Goal: Book appointment/travel/reservation

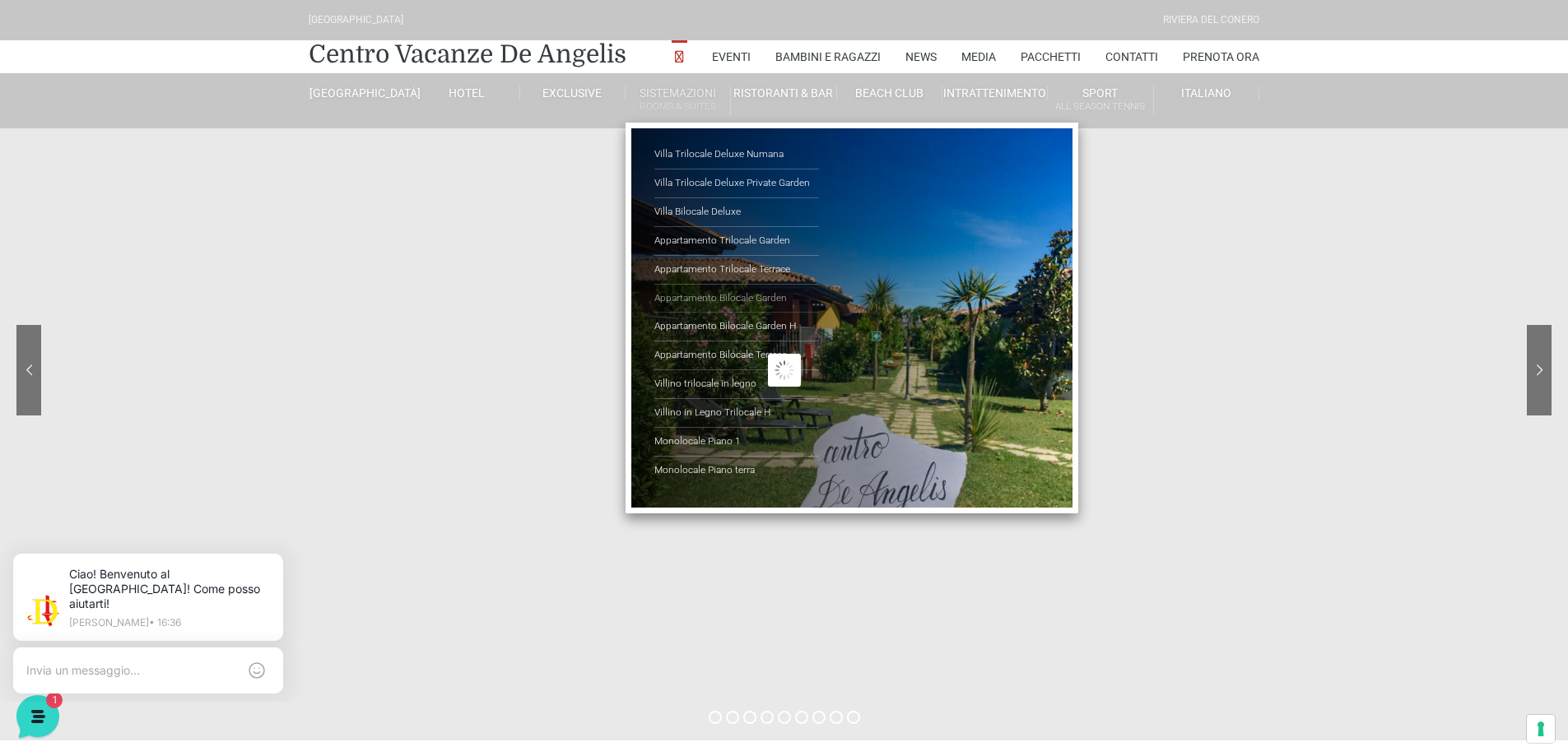
click at [719, 293] on link "Appartamento Bilocale Garden" at bounding box center [737, 299] width 165 height 29
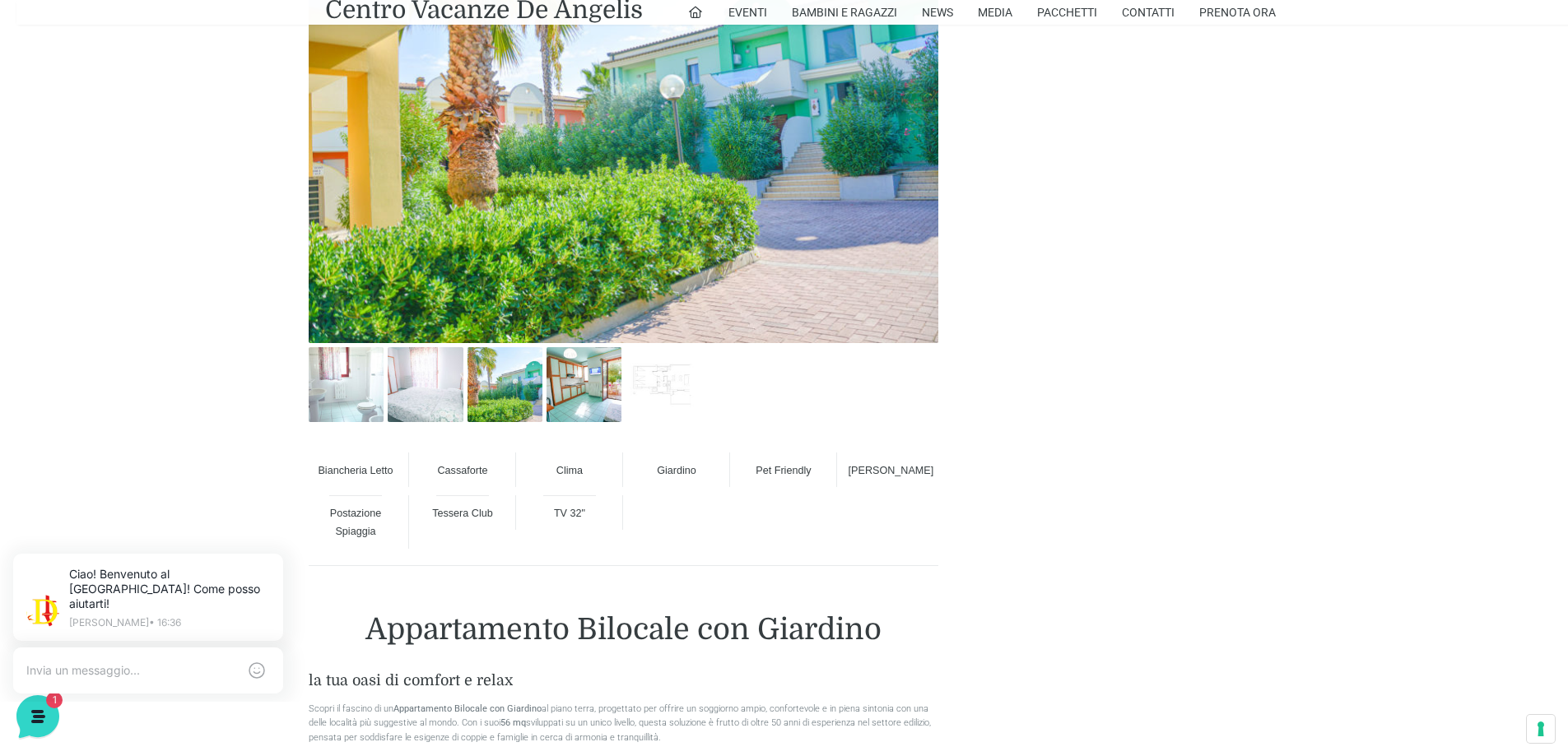
scroll to position [987, 0]
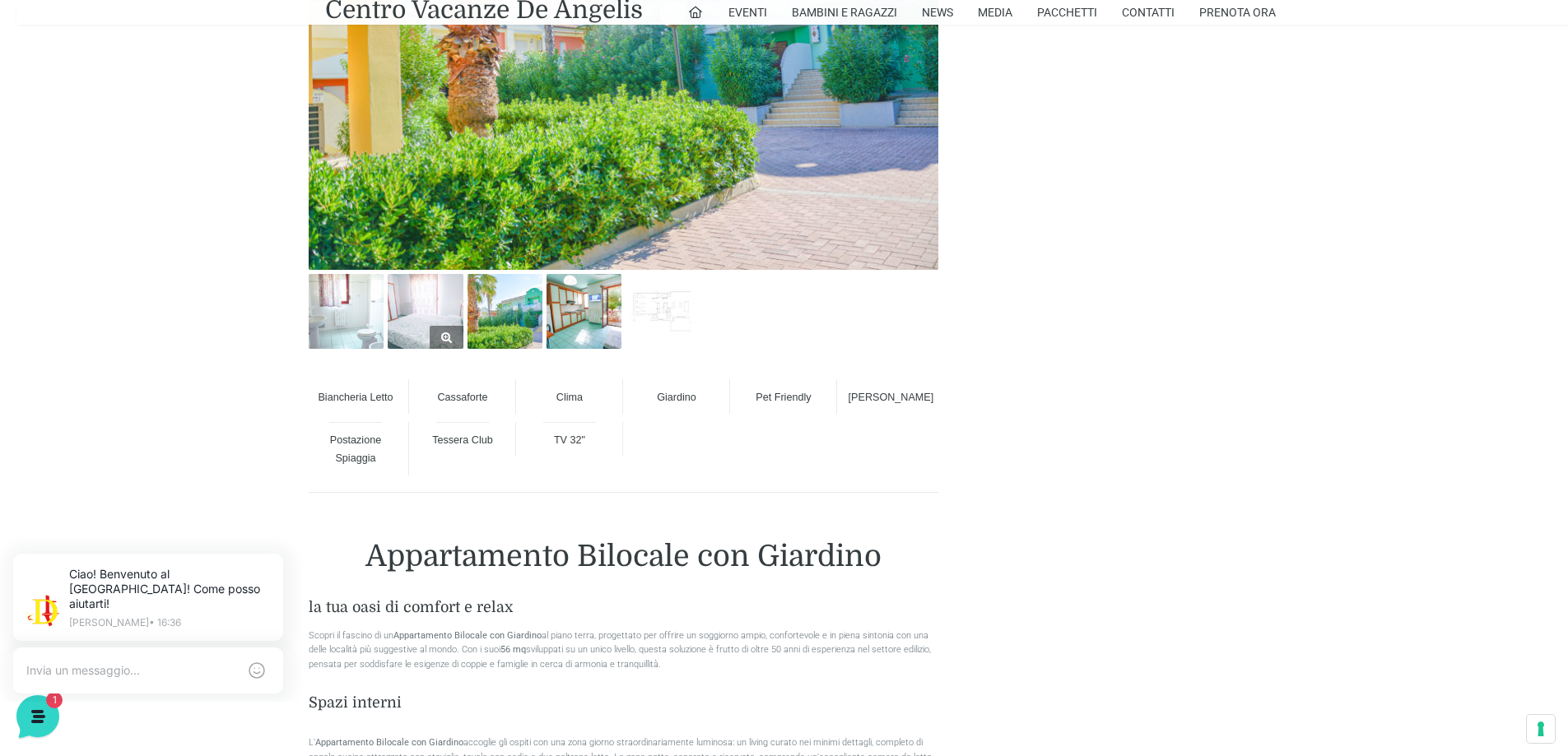
click at [395, 298] on img at bounding box center [425, 311] width 75 height 75
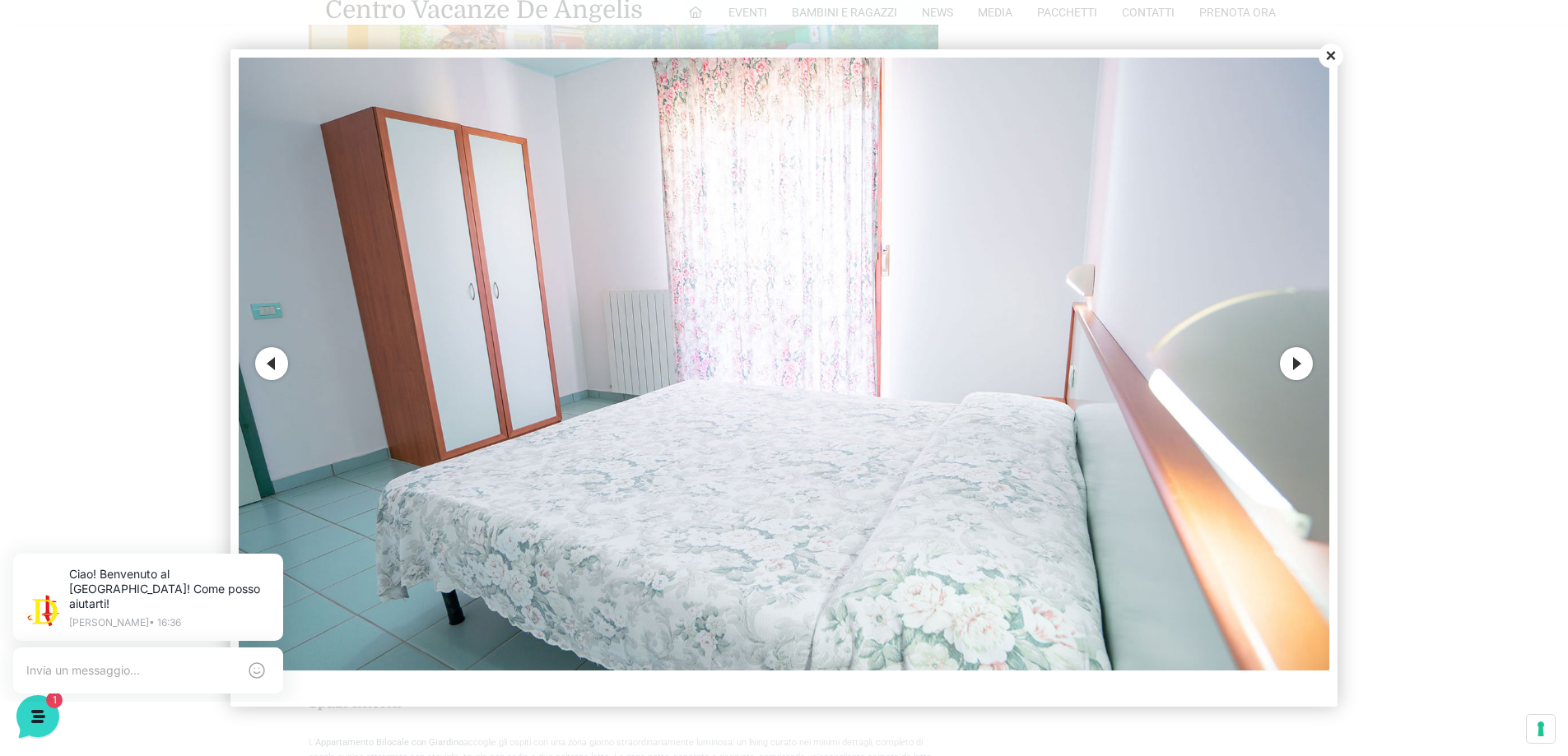
click at [1318, 53] on div "Close Previous Next 2 of 5" at bounding box center [784, 378] width 1106 height 657
click at [1323, 53] on button "Close" at bounding box center [1331, 56] width 25 height 25
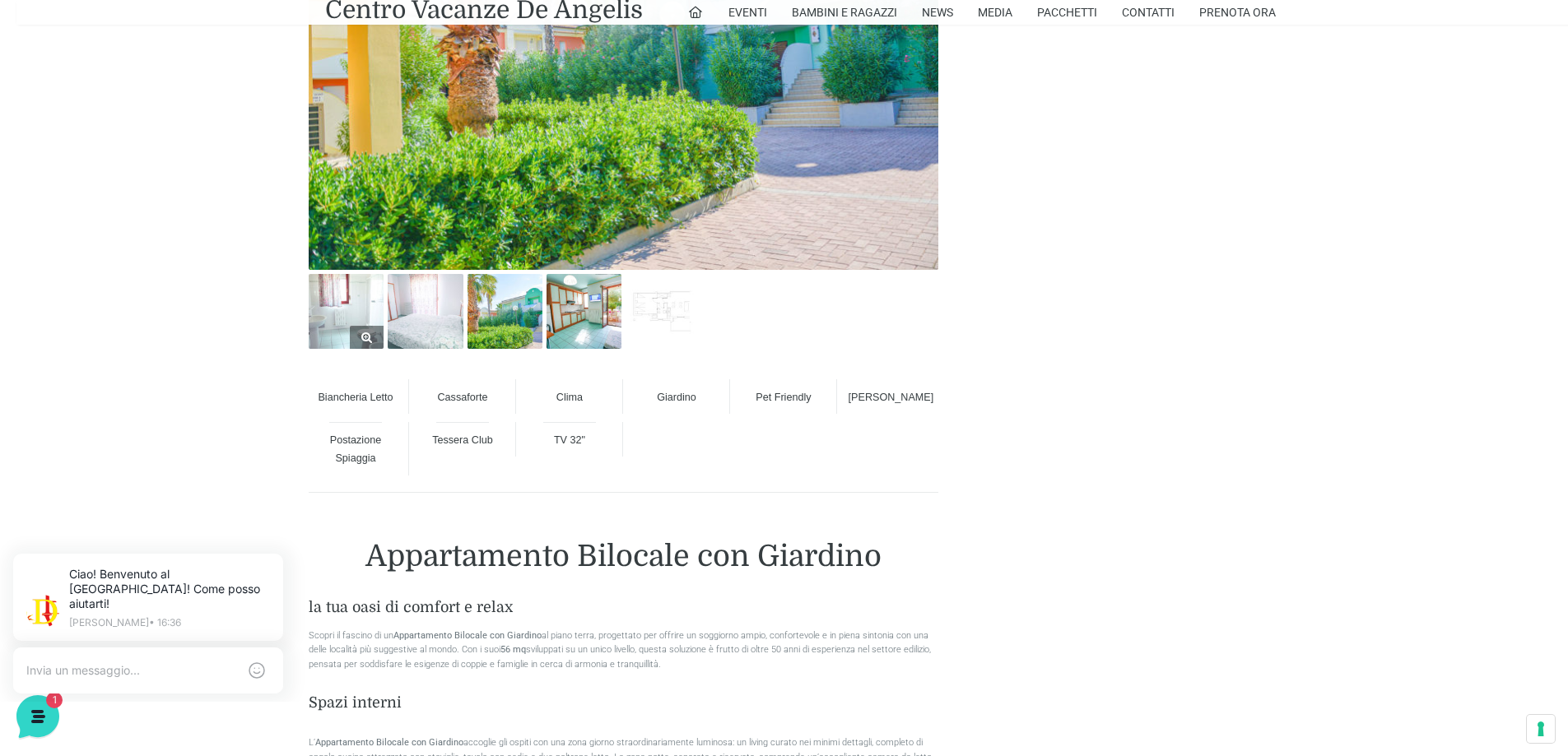
click at [359, 299] on img at bounding box center [346, 311] width 75 height 75
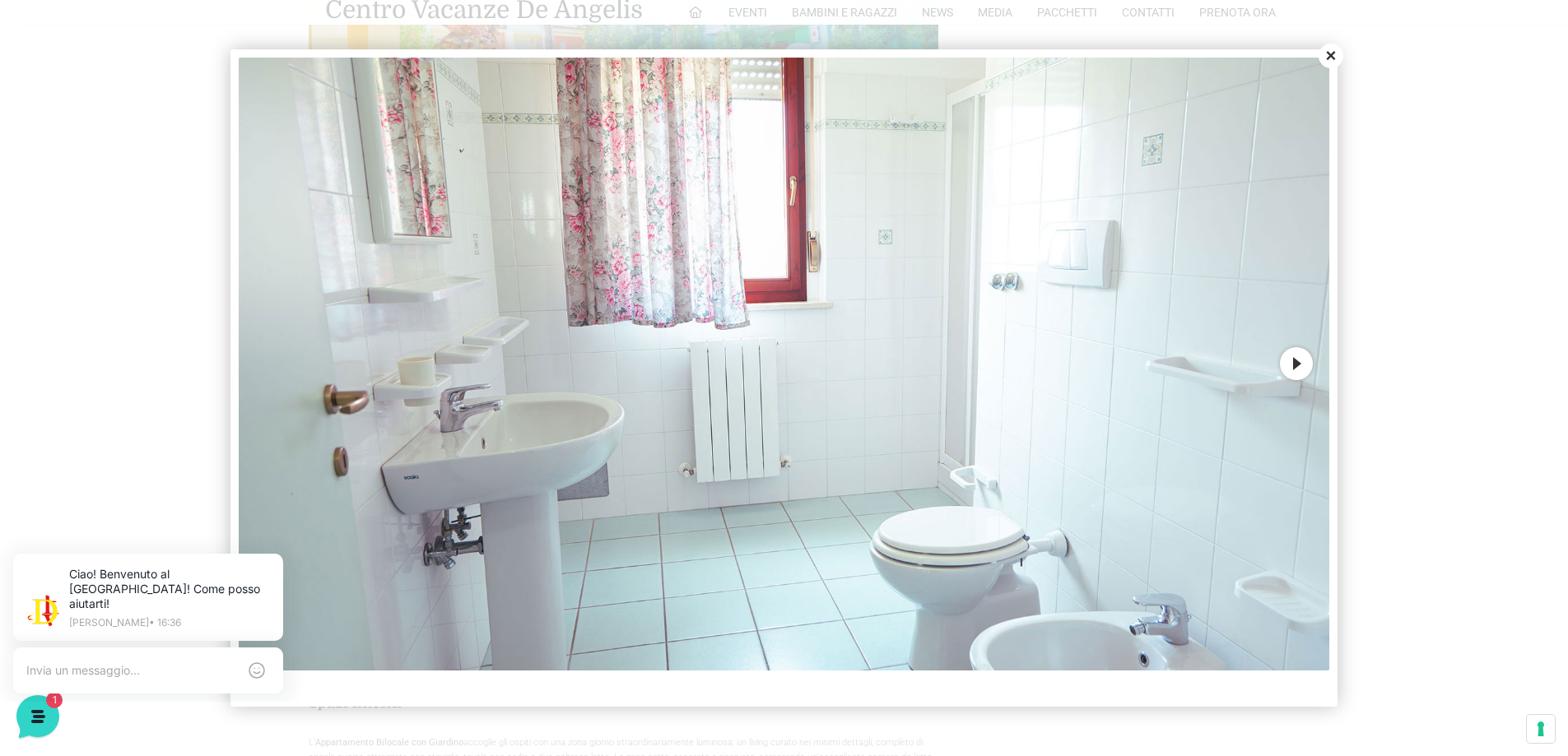
click at [1337, 49] on button "Close" at bounding box center [1331, 56] width 25 height 25
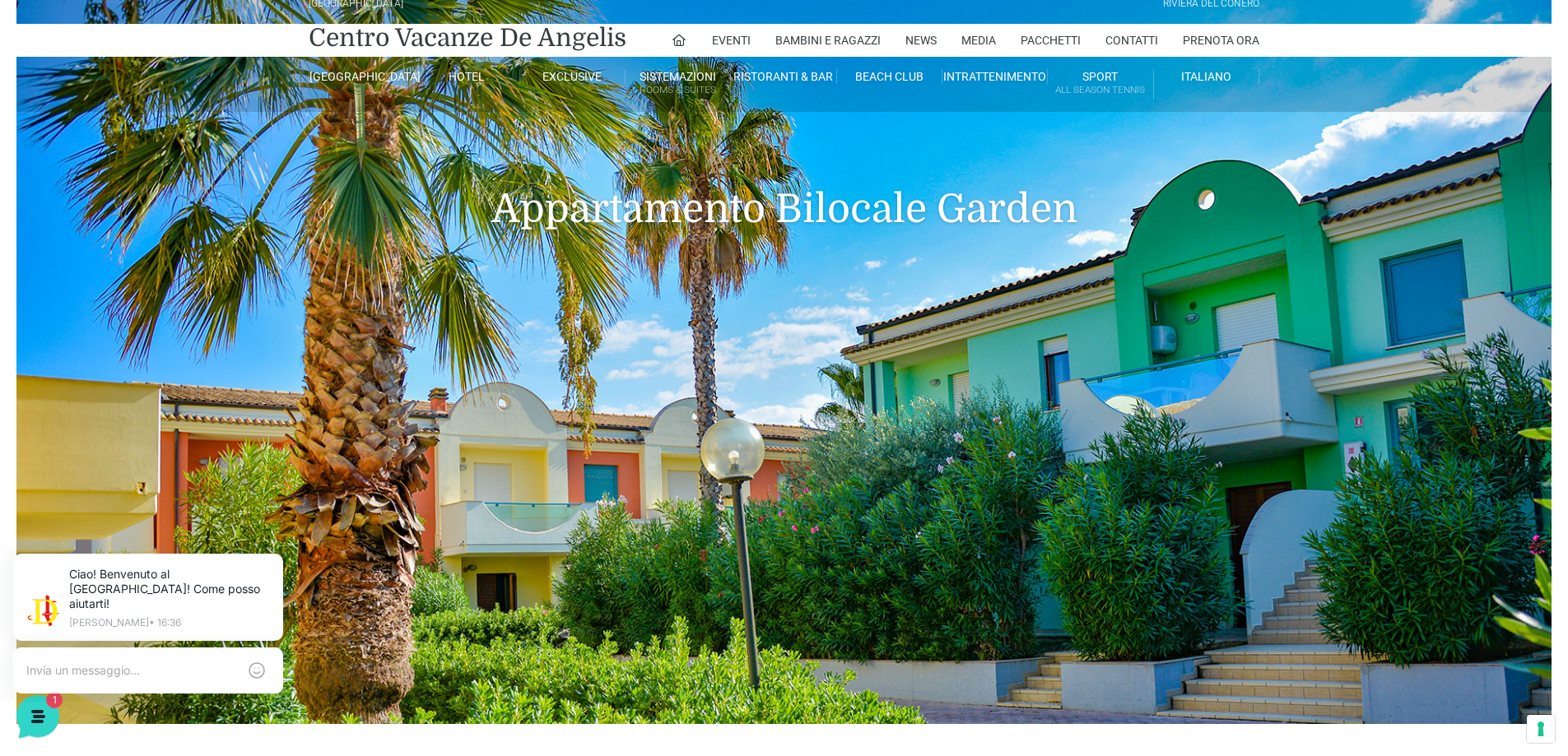
scroll to position [0, 0]
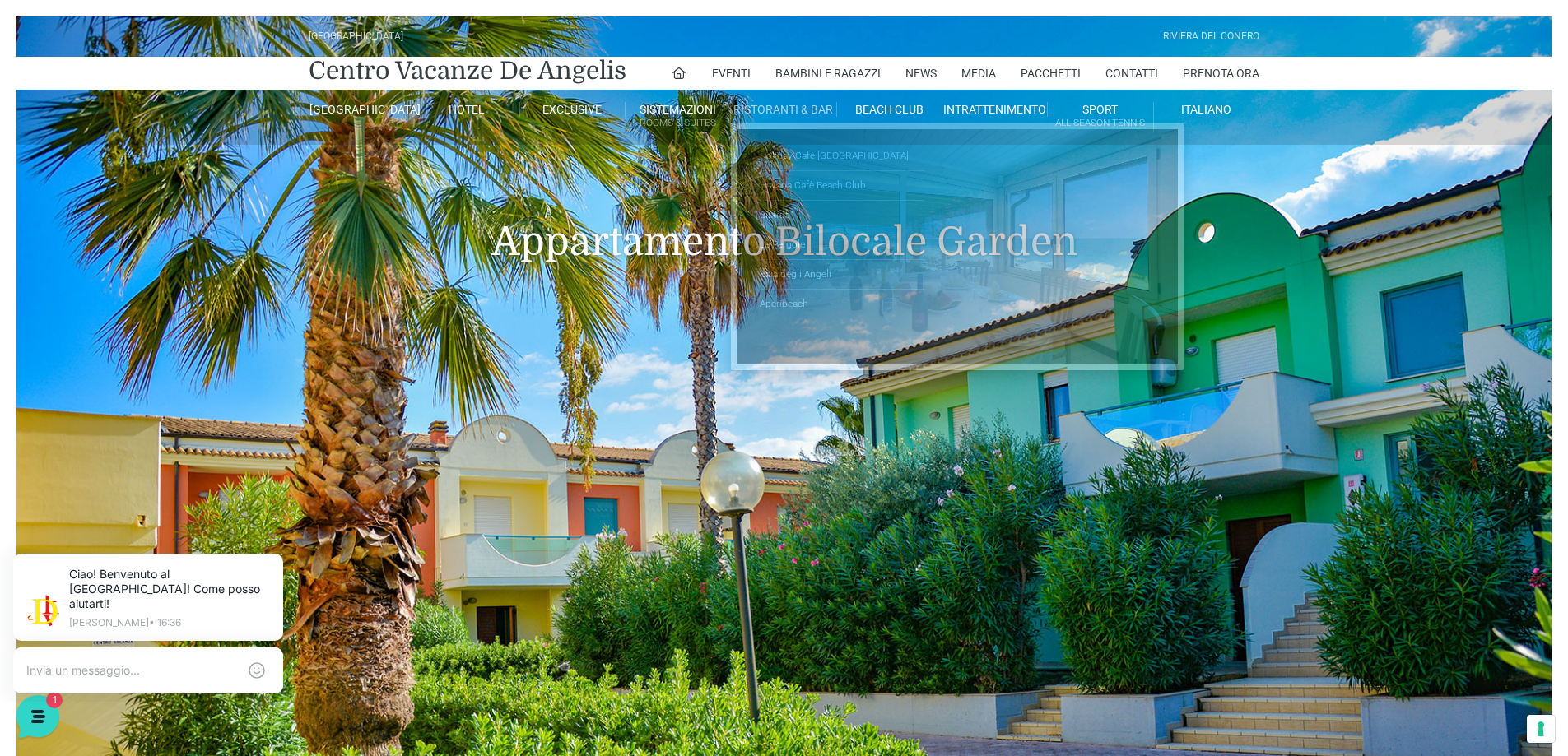
click at [734, 108] on link "Ristoranti & Bar" at bounding box center [784, 109] width 105 height 15
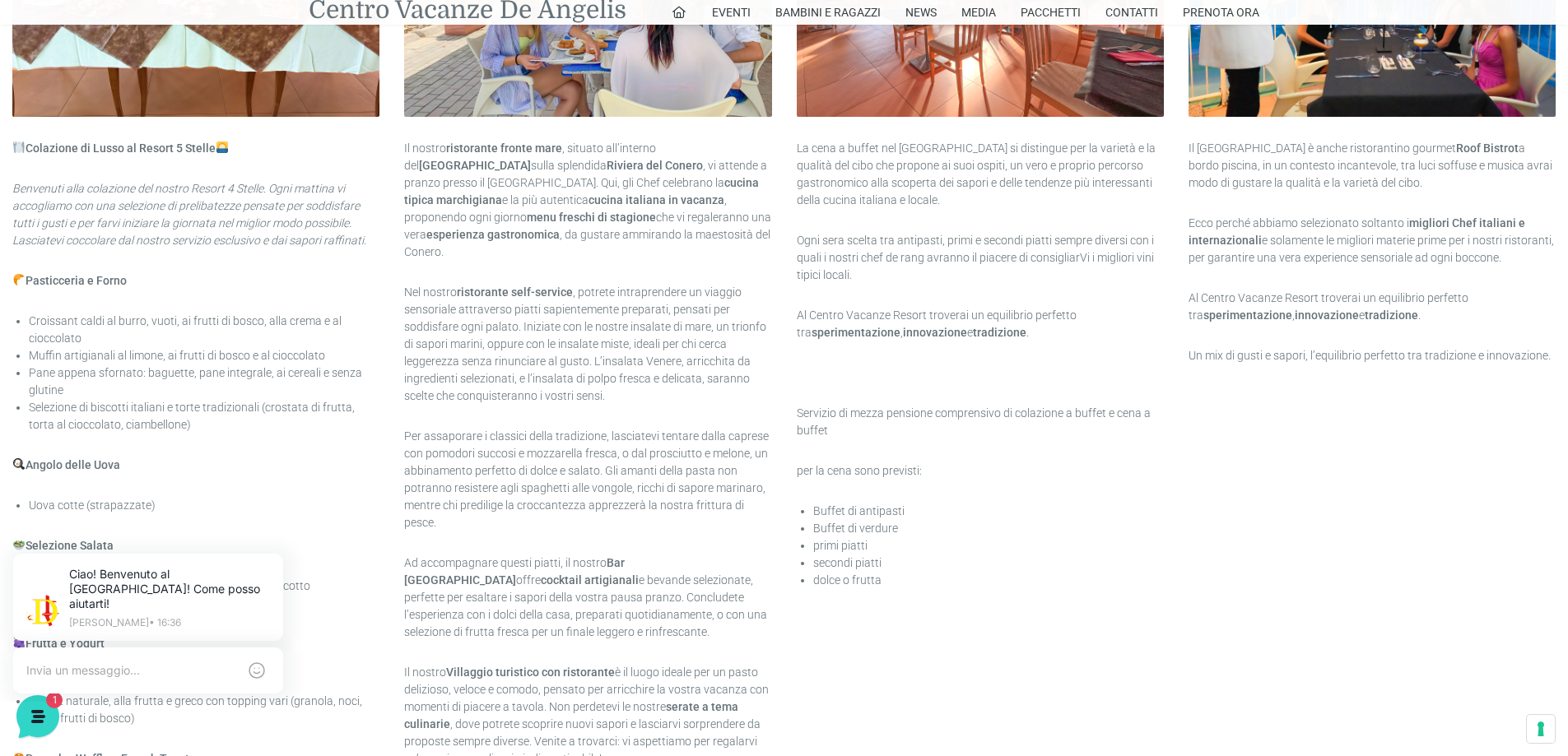
scroll to position [987, 0]
